Goal: Find specific page/section: Find specific page/section

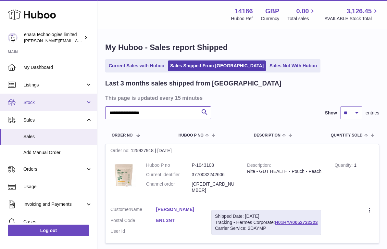
drag, startPoint x: 0, startPoint y: 0, endPoint x: 39, endPoint y: 103, distance: 110.4
click at [43, 105] on div "**********" at bounding box center [193, 151] width 387 height 302
paste input "text"
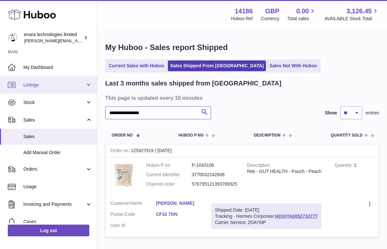
drag, startPoint x: 159, startPoint y: 114, endPoint x: 17, endPoint y: 82, distance: 146.1
click at [22, 84] on div "**********" at bounding box center [193, 148] width 387 height 296
paste input "text"
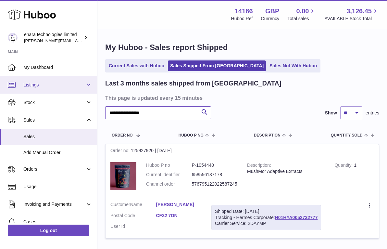
drag, startPoint x: 174, startPoint y: 115, endPoint x: 6, endPoint y: 90, distance: 170.3
click at [6, 90] on div "**********" at bounding box center [193, 148] width 387 height 297
paste input "text"
type input "**********"
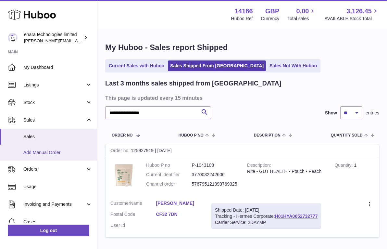
click at [76, 147] on link "Add Manual Order" at bounding box center [48, 153] width 97 height 16
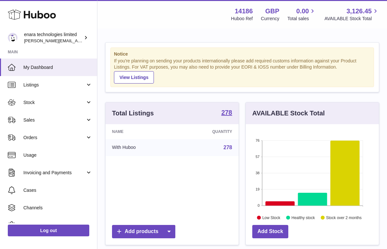
scroll to position [101, 133]
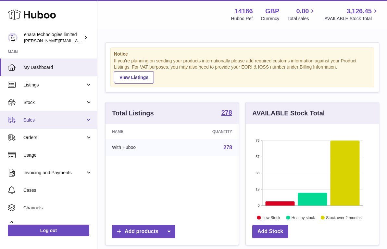
click at [66, 121] on span "Sales" at bounding box center [54, 120] width 62 height 6
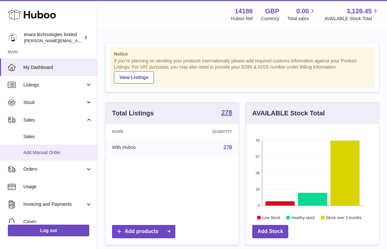
click at [62, 151] on span "Add Manual Order" at bounding box center [57, 152] width 69 height 6
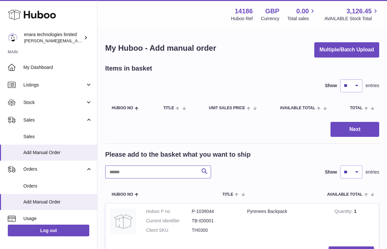
click at [183, 169] on input "text" at bounding box center [158, 171] width 106 height 13
type input "****"
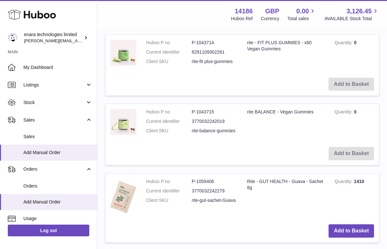
scroll to position [384, 0]
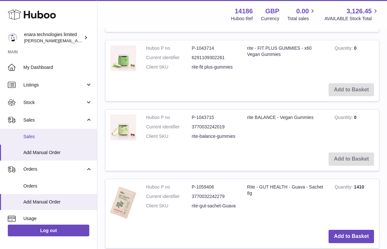
click at [56, 134] on span "Sales" at bounding box center [57, 136] width 69 height 6
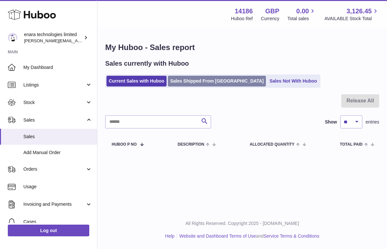
click at [205, 79] on link "Sales Shipped From Huboo" at bounding box center [217, 81] width 98 height 11
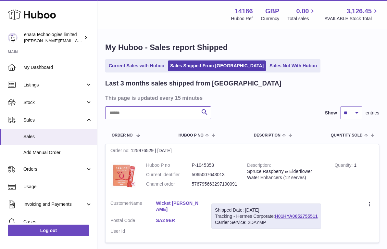
click at [179, 111] on input "text" at bounding box center [158, 112] width 106 height 13
paste input "**********"
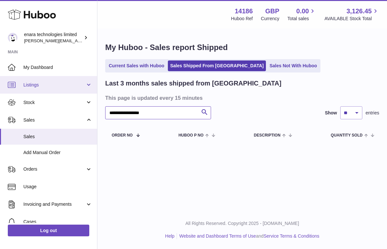
drag, startPoint x: 163, startPoint y: 112, endPoint x: 57, endPoint y: 86, distance: 109.0
click at [57, 86] on div "**********" at bounding box center [193, 124] width 387 height 249
paste input "text"
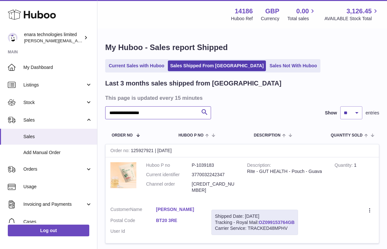
type input "**********"
click at [316, 93] on div "**********" at bounding box center [242, 165] width 274 height 172
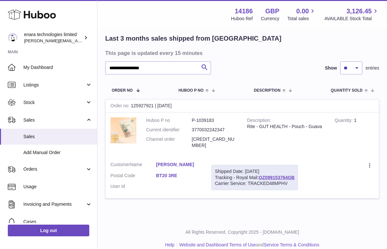
scroll to position [44, 0]
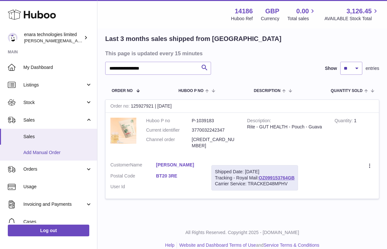
click at [60, 148] on link "Add Manual Order" at bounding box center [48, 153] width 97 height 16
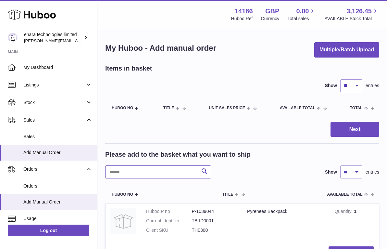
click at [184, 172] on input "text" at bounding box center [158, 171] width 106 height 13
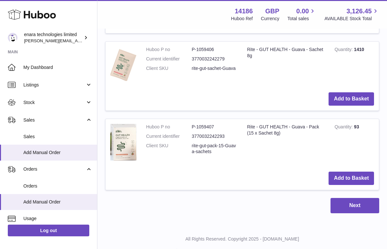
scroll to position [524, 0]
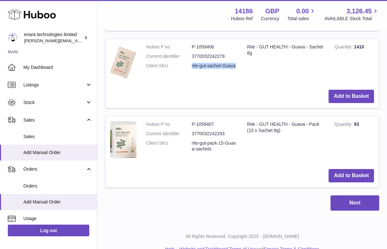
drag, startPoint x: 238, startPoint y: 61, endPoint x: 190, endPoint y: 59, distance: 48.1
click at [190, 59] on td "Huboo P no P-1059406 Current identifier 3770032242279 Client SKU rite-gut-sache…" at bounding box center [191, 62] width 101 height 46
drag, startPoint x: 219, startPoint y: 141, endPoint x: 187, endPoint y: 134, distance: 32.2
click at [187, 134] on dl "Huboo P no P-1059407 Current identifier 3770032242293 Client SKU rite-gut-pack-…" at bounding box center [191, 138] width 91 height 34
copy dl "rite-gut-pack-15-Guava-sachets"
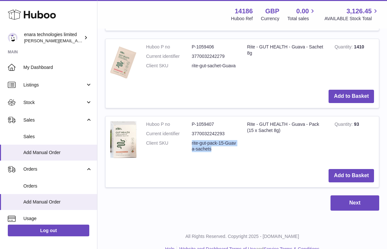
copy dl "rite-gut-pack-15-Guava-sachets"
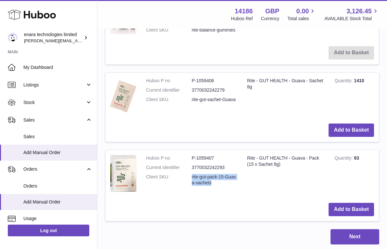
scroll to position [489, 0]
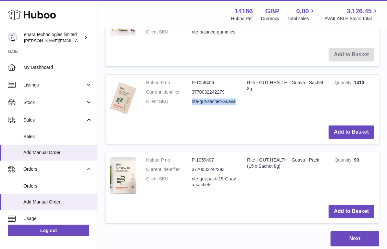
drag, startPoint x: 236, startPoint y: 95, endPoint x: 191, endPoint y: 95, distance: 45.1
click at [191, 95] on dl "Huboo P no P-1059406 Current identifier 3770032242279 Client SKU rite-gut-sache…" at bounding box center [191, 94] width 91 height 28
copy dl "rite-gut-sachet-Guava"
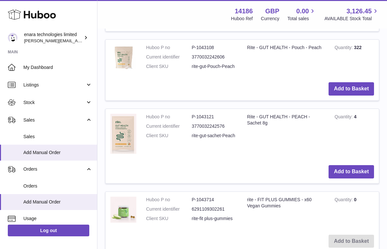
scroll to position [228, 0]
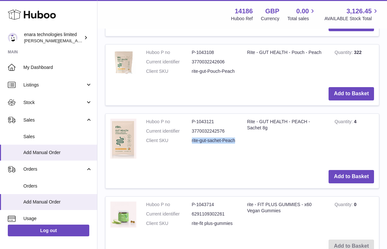
drag, startPoint x: 237, startPoint y: 136, endPoint x: 191, endPoint y: 134, distance: 46.1
click at [191, 134] on dl "Huboo P no P-1043121 Current identifier 3770032242576 Client SKU rite-gut-sache…" at bounding box center [191, 133] width 91 height 28
copy dl "rite-gut-sachet-Peach"
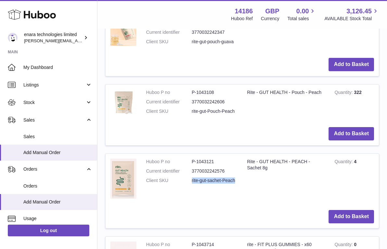
scroll to position [171, 0]
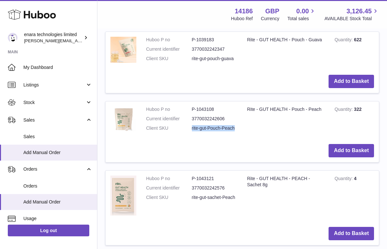
drag, startPoint x: 235, startPoint y: 127, endPoint x: 189, endPoint y: 127, distance: 45.8
click at [189, 127] on dl "Huboo P no P-1043108 Current identifier 3770032242606 Client SKU rite-gut-Pouch…" at bounding box center [191, 120] width 91 height 28
copy dl "rite-gut-Pouch-Peach"
drag, startPoint x: 235, startPoint y: 58, endPoint x: 188, endPoint y: 58, distance: 46.8
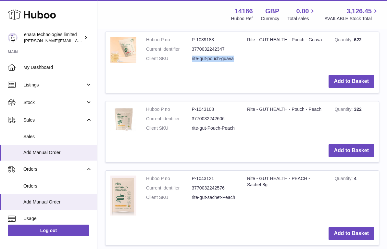
click at [188, 58] on dl "Huboo P no P-1039183 Current identifier 3770032242347 Client SKU rite-gut-pouch…" at bounding box center [191, 51] width 91 height 28
copy dl "rite-gut-pouch-guava"
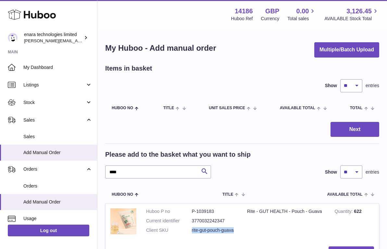
scroll to position [0, 0]
drag, startPoint x: 170, startPoint y: 169, endPoint x: 31, endPoint y: 156, distance: 140.0
paste input "*****"
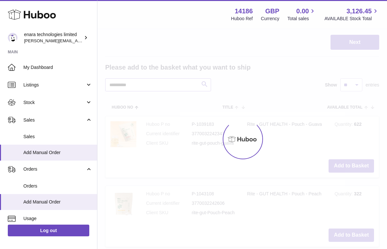
scroll to position [19, 0]
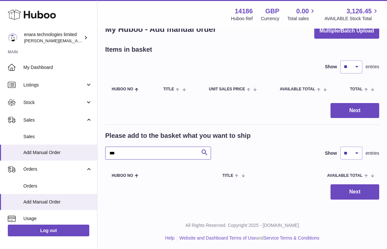
type input "*"
type input "****"
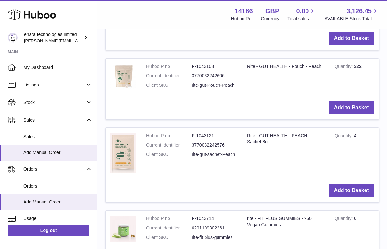
scroll to position [219, 0]
